Goal: Task Accomplishment & Management: Complete application form

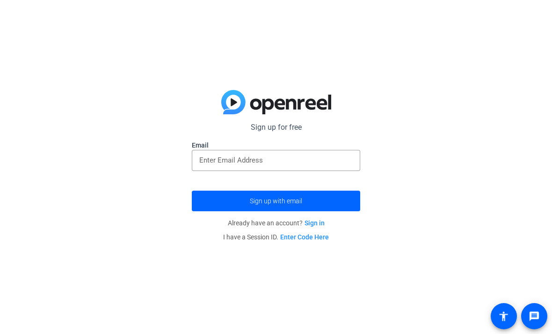
click at [321, 165] on input "email" at bounding box center [276, 159] width 154 height 11
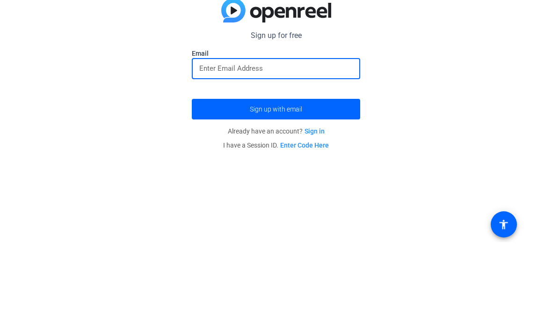
click at [391, 91] on div "Sign up for free Email Sign up with email Already have an account? Sign in I ha…" at bounding box center [276, 167] width 552 height 334
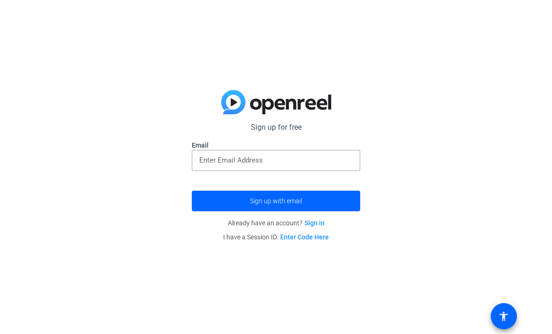
click at [502, 313] on mat-icon "accessibility" at bounding box center [503, 315] width 11 height 11
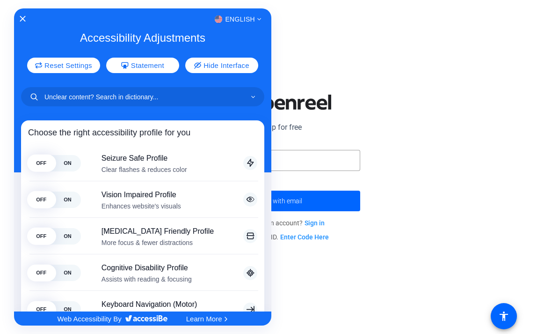
click at [20, 12] on div "English Accessibility Adjustments Reset Settings Statement Hide Interface Choos…" at bounding box center [142, 159] width 257 height 303
click at [28, 15] on div "English" at bounding box center [142, 19] width 257 height 12
click at [34, 12] on div "English Accessibility Adjustments Reset Settings Statement Hide Interface Choos…" at bounding box center [142, 159] width 257 height 303
click at [30, 19] on div "English" at bounding box center [142, 19] width 257 height 12
click at [23, 16] on icon "Close Accessibility Interface" at bounding box center [23, 19] width 6 height 6
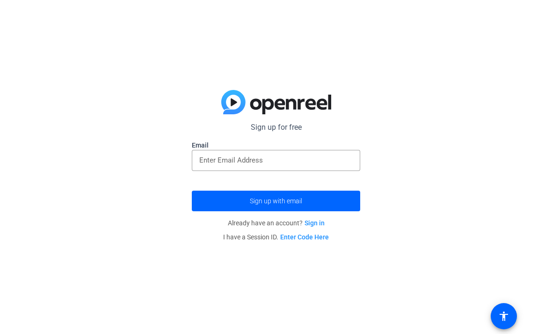
click at [315, 163] on input "email" at bounding box center [276, 159] width 154 height 11
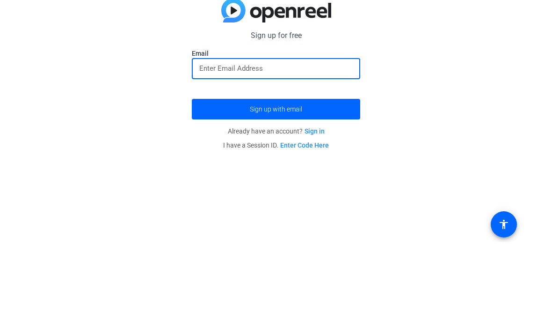
click at [423, 119] on div "Sign up for free Email Sign up with email Already have an account? Sign in I ha…" at bounding box center [276, 167] width 552 height 334
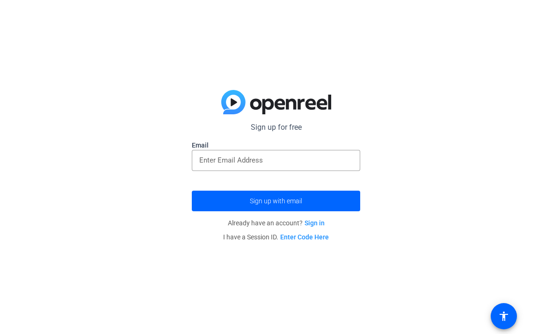
click at [274, 162] on input "email" at bounding box center [276, 159] width 154 height 11
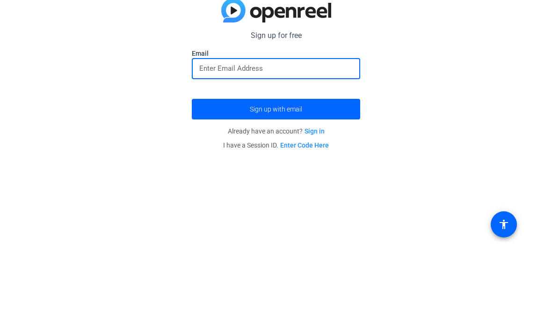
click at [317, 150] on div at bounding box center [276, 160] width 154 height 21
click at [315, 154] on input "email" at bounding box center [276, 159] width 154 height 11
click at [273, 154] on input "email" at bounding box center [276, 159] width 154 height 11
click at [240, 154] on input "email" at bounding box center [276, 159] width 154 height 11
paste input "[EMAIL_ADDRESS][DOMAIN_NAME]"
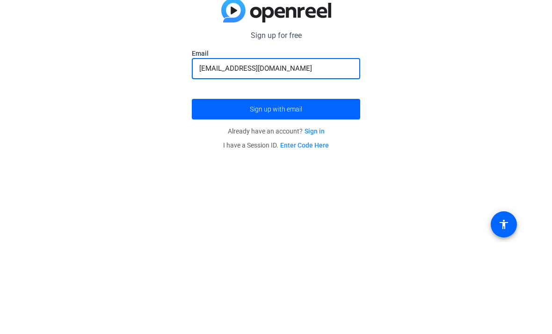
type input "[EMAIL_ADDRESS][DOMAIN_NAME]"
click at [342, 190] on span "submit" at bounding box center [276, 201] width 168 height 22
